Goal: Task Accomplishment & Management: Manage account settings

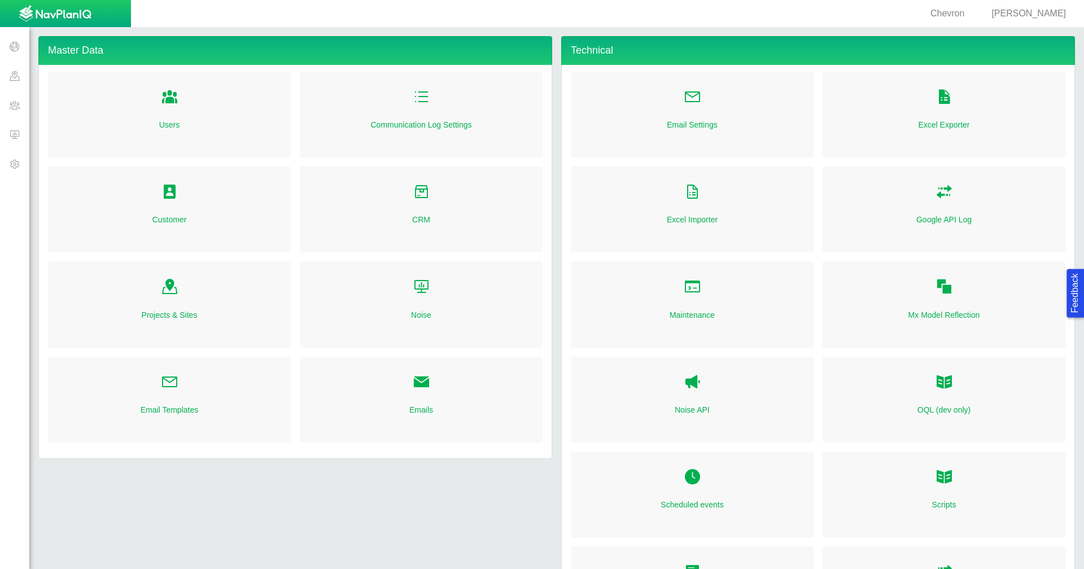
click at [1039, 11] on span "[PERSON_NAME]" at bounding box center [1028, 13] width 75 height 10
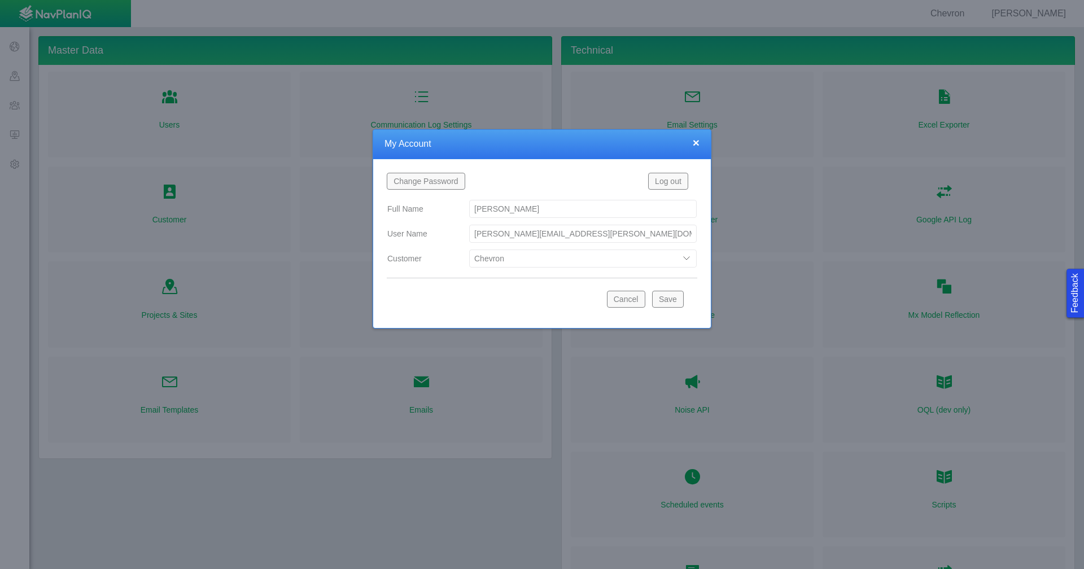
click at [686, 259] on select "Bison Blue Green Solutions Chevron Civitas Koloma Oxy PDC/Chevron Prairie OC Ur…" at bounding box center [583, 259] width 228 height 18
click at [469, 250] on select "Bison Blue Green Solutions Chevron Civitas Koloma Oxy PDC/Chevron Prairie OC Ur…" at bounding box center [583, 259] width 228 height 18
select select "42784196460033009"
click at [684, 300] on div "Cancel Save" at bounding box center [645, 299] width 86 height 17
click at [679, 301] on button "Save" at bounding box center [668, 299] width 32 height 17
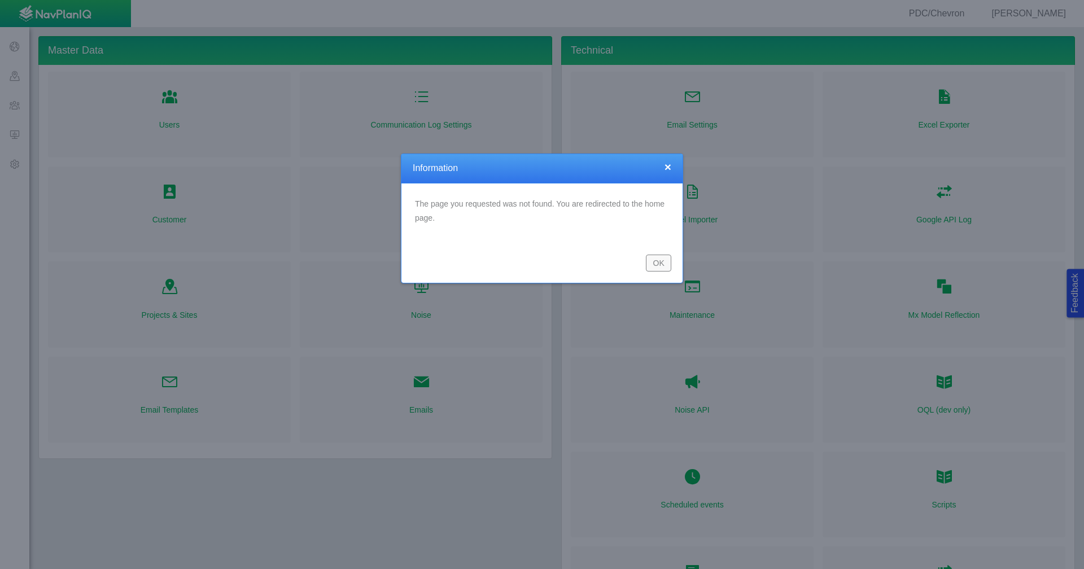
click at [654, 265] on button "OK" at bounding box center [658, 263] width 25 height 17
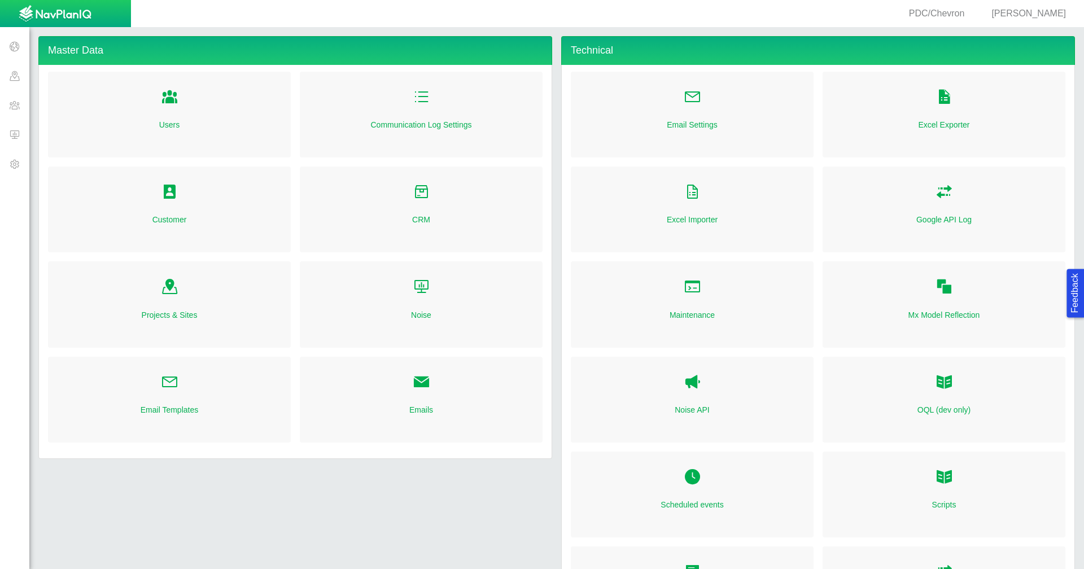
click at [16, 107] on span at bounding box center [14, 104] width 29 height 29
